Goal: Navigation & Orientation: Find specific page/section

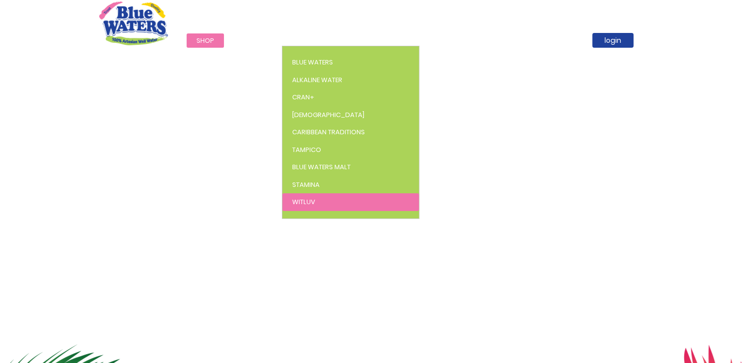
click at [310, 197] on span "WitLuv" at bounding box center [303, 201] width 23 height 9
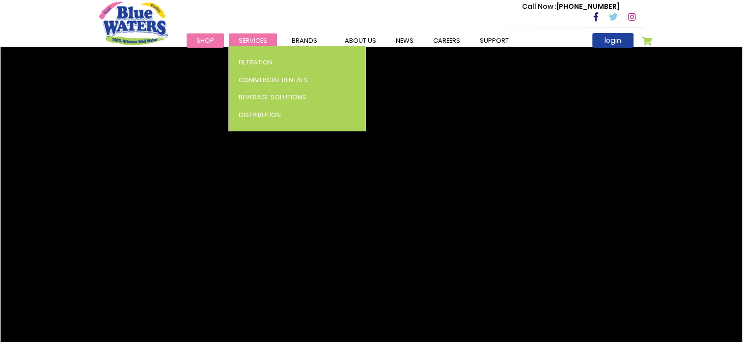
click at [249, 35] on link "Services" at bounding box center [253, 40] width 48 height 14
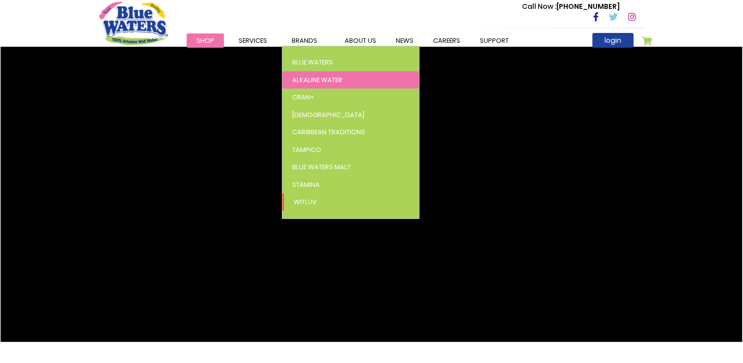
click at [307, 71] on link "Alkaline Water" at bounding box center [351, 80] width 137 height 18
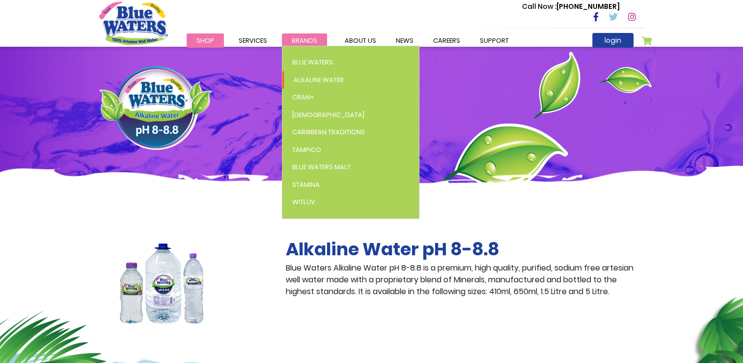
click at [295, 35] on link "Brands" at bounding box center [304, 40] width 45 height 14
